Goal: Book appointment/travel/reservation

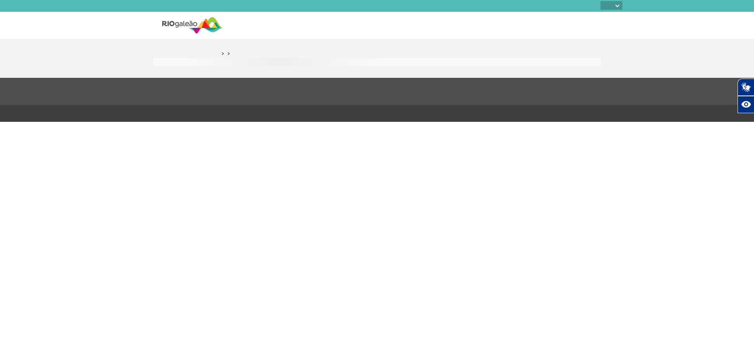
select select
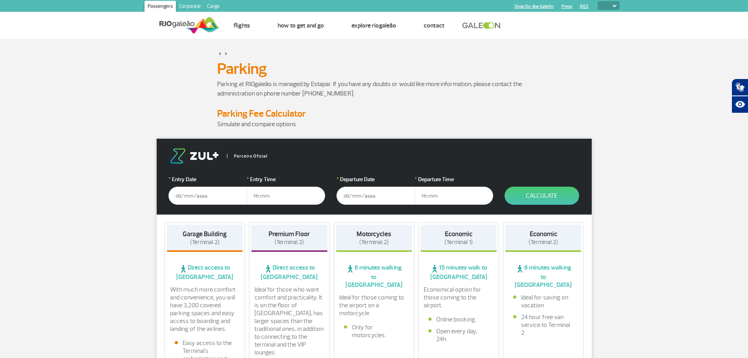
click at [179, 192] on input "text" at bounding box center [207, 196] width 79 height 18
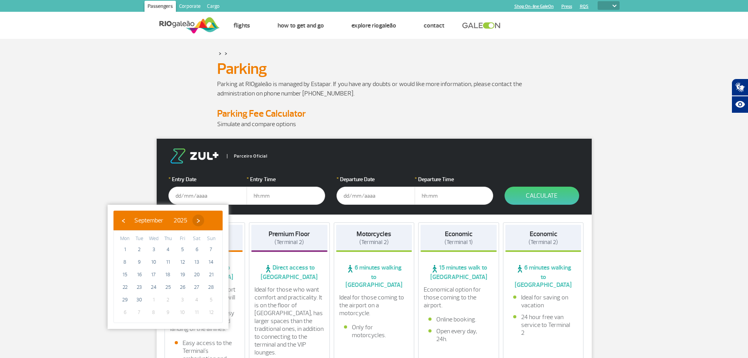
click at [204, 223] on span "›" at bounding box center [198, 220] width 12 height 12
click at [128, 287] on span "20" at bounding box center [125, 287] width 13 height 13
type input "[DATE]"
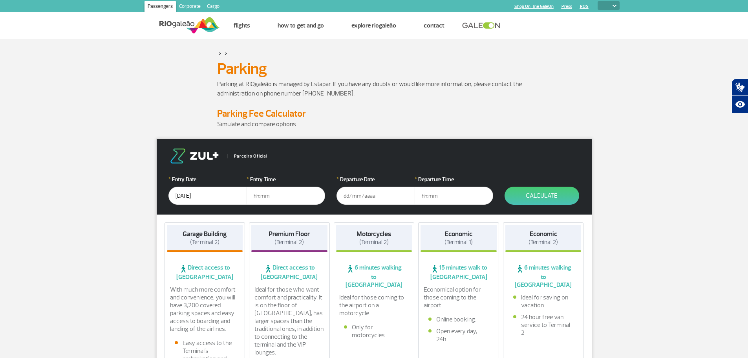
click at [190, 198] on input "[DATE]" at bounding box center [207, 196] width 79 height 18
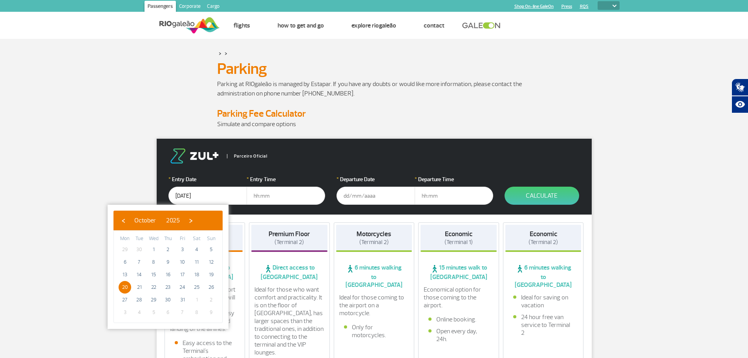
click at [274, 194] on input "text" at bounding box center [286, 196] width 79 height 18
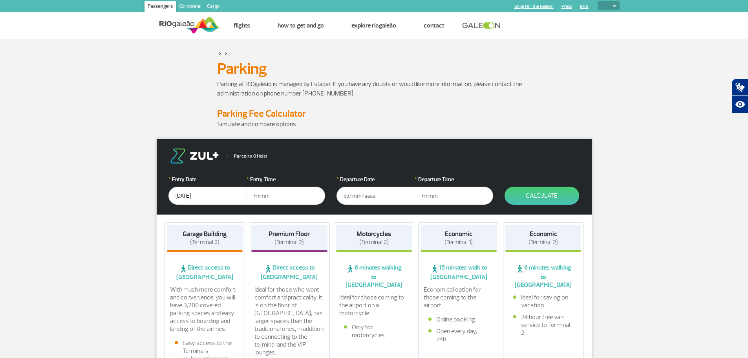
click at [263, 199] on input "text" at bounding box center [286, 196] width 79 height 18
type input "05:00"
click at [355, 196] on input "text" at bounding box center [376, 196] width 79 height 18
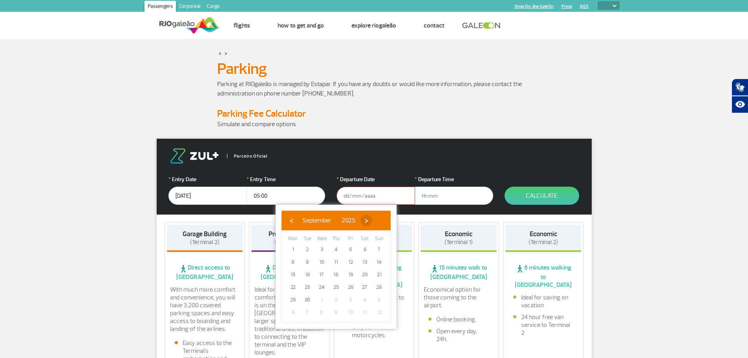
click at [372, 217] on span "›" at bounding box center [366, 220] width 12 height 12
click at [335, 304] on span "30" at bounding box center [336, 299] width 13 height 13
type input "[DATE]"
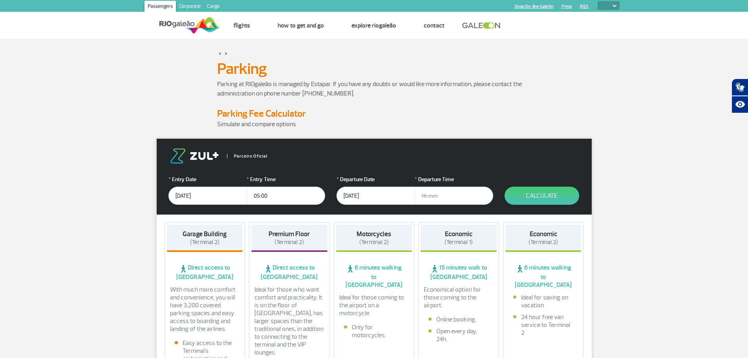
click at [425, 196] on input "text" at bounding box center [454, 196] width 79 height 18
type input "07:00"
click at [537, 196] on button "Calculate" at bounding box center [542, 196] width 75 height 18
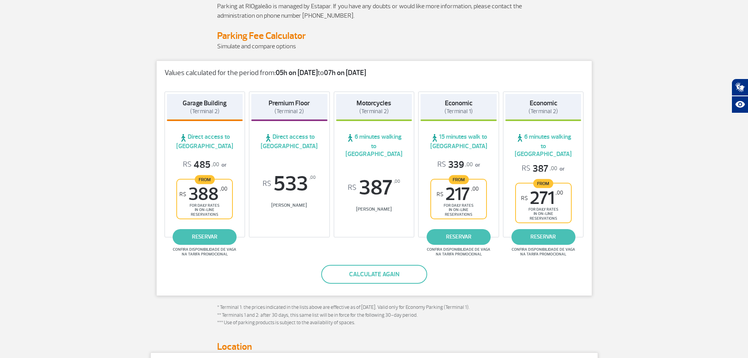
scroll to position [79, 0]
click at [542, 246] on span "Confira disponibilidade de vaga na tarifa promocional" at bounding box center [543, 250] width 66 height 9
click at [521, 231] on link "reservar" at bounding box center [543, 236] width 64 height 16
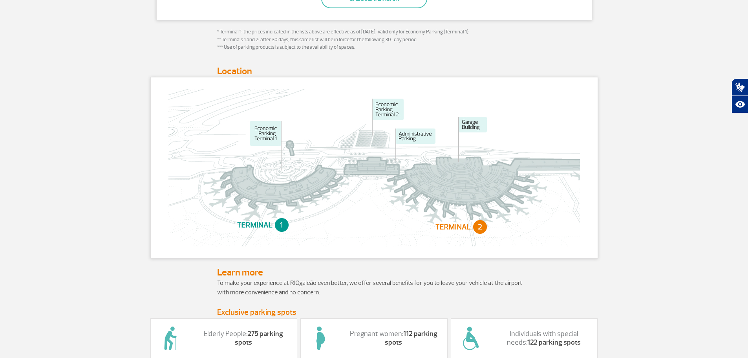
scroll to position [353, 0]
click at [101, 254] on section "> > [GEOGRAPHIC_DATA] at [GEOGRAPHIC_DATA] is managed by Estapar. If you have a…" at bounding box center [374, 276] width 748 height 1182
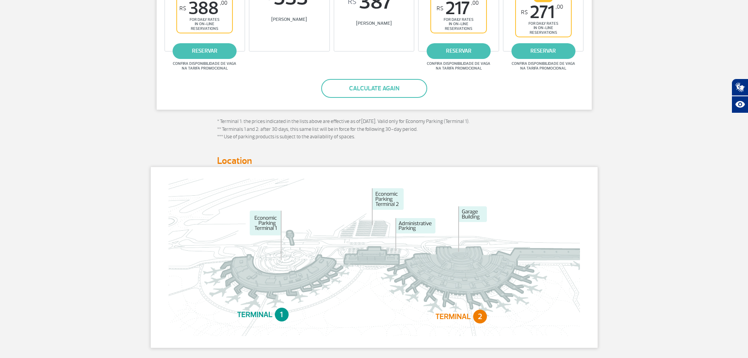
scroll to position [0, 0]
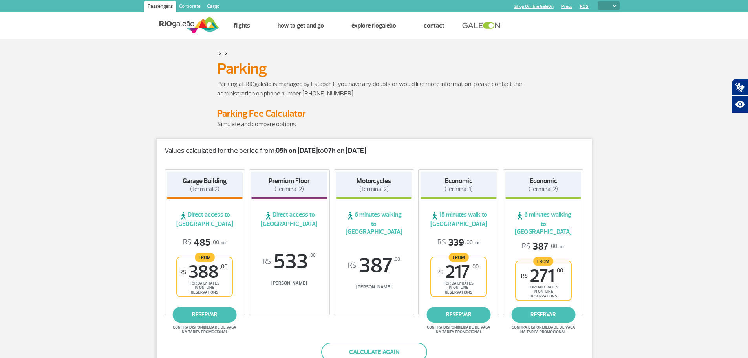
drag, startPoint x: 600, startPoint y: 214, endPoint x: 556, endPoint y: 104, distance: 119.3
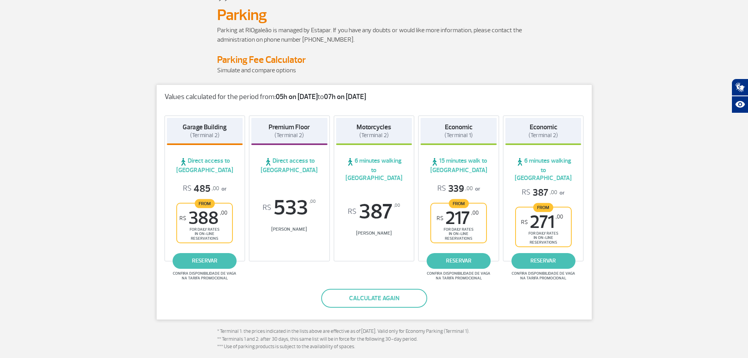
scroll to position [79, 0]
